Goal: Check status: Check status

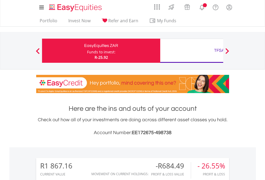
scroll to position [52, 84]
click at [87, 51] on div "Funds to invest:" at bounding box center [101, 51] width 28 height 5
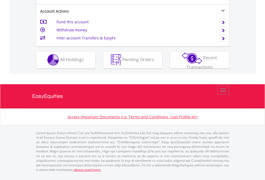
scroll to position [502, 0]
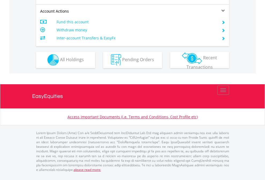
scroll to position [502, 0]
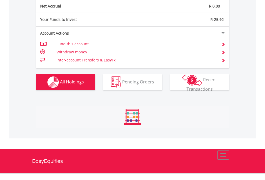
scroll to position [52, 84]
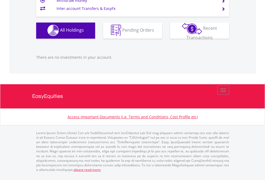
scroll to position [52, 84]
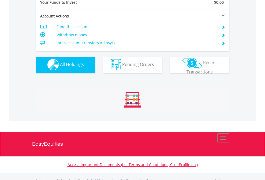
scroll to position [532, 0]
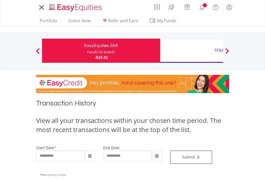
type input "**********"
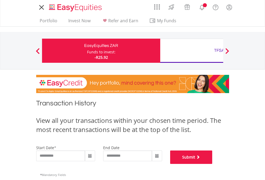
click at [213, 164] on button "Submit" at bounding box center [191, 157] width 42 height 13
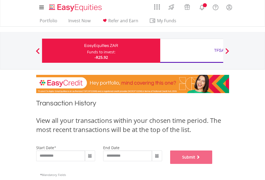
scroll to position [218, 0]
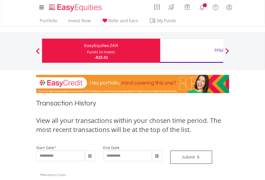
click at [192, 51] on div "TFSA" at bounding box center [220, 51] width 112 height 8
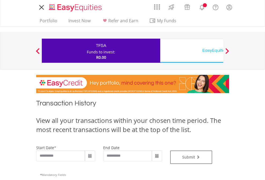
type input "**********"
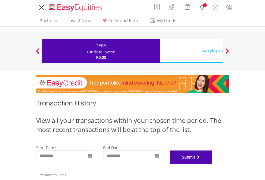
click at [213, 164] on button "Submit" at bounding box center [191, 157] width 42 height 13
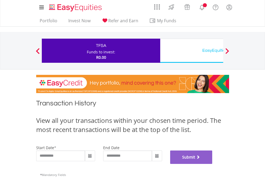
scroll to position [218, 0]
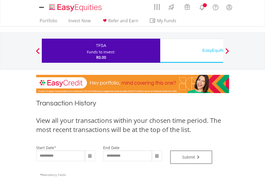
click at [192, 51] on div "EasyEquities USD" at bounding box center [220, 51] width 112 height 8
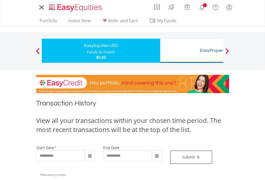
type input "**********"
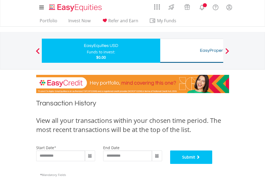
click at [213, 164] on button "Submit" at bounding box center [191, 157] width 42 height 13
